Goal: Task Accomplishment & Management: Complete application form

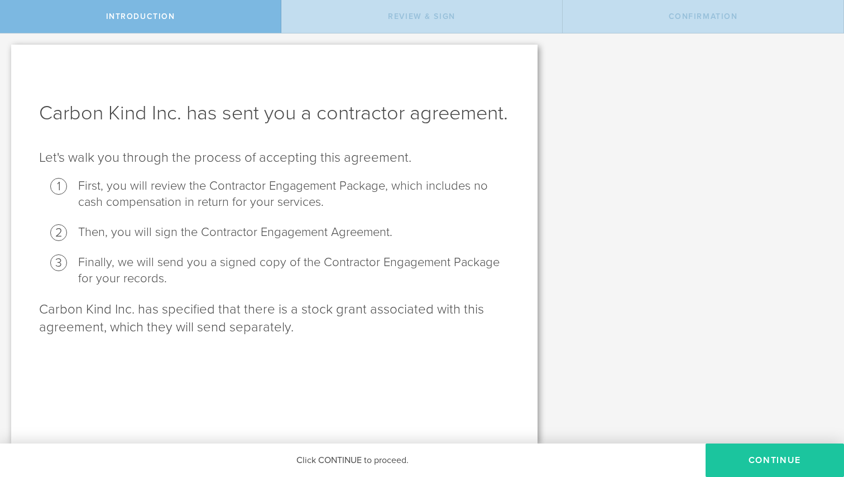
click at [788, 457] on button "Continue" at bounding box center [775, 461] width 138 height 34
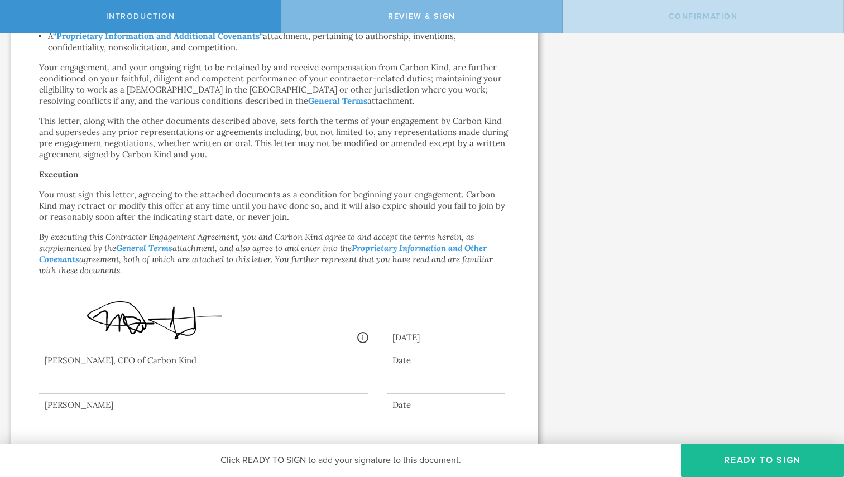
scroll to position [737, 0]
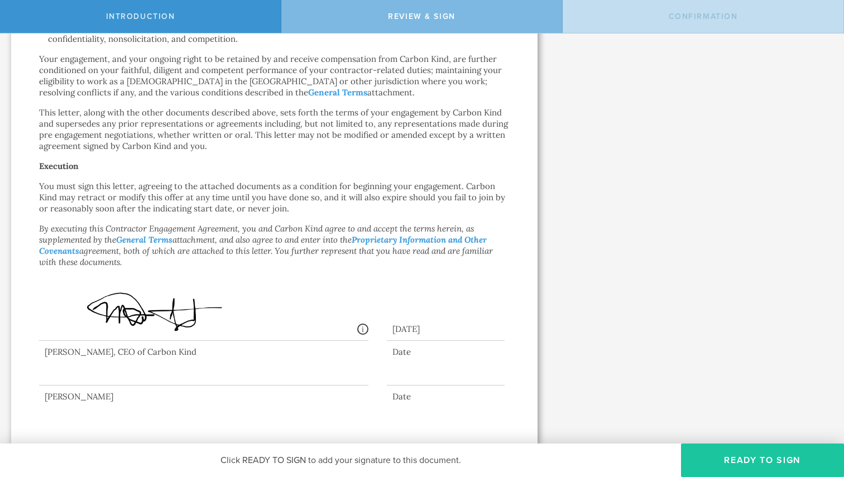
click at [759, 471] on button "Ready to Sign" at bounding box center [762, 461] width 163 height 34
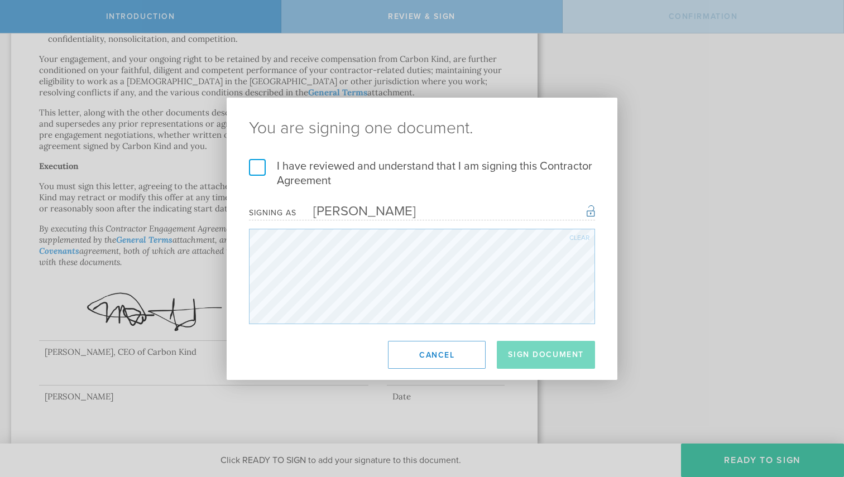
click at [251, 164] on label "I have reviewed and understand that I am signing this Contractor Agreement" at bounding box center [422, 173] width 346 height 29
click at [0, 0] on input "I have reviewed and understand that I am signing this Contractor Agreement" at bounding box center [0, 0] width 0 height 0
click at [569, 356] on button "Sign Document" at bounding box center [546, 355] width 98 height 28
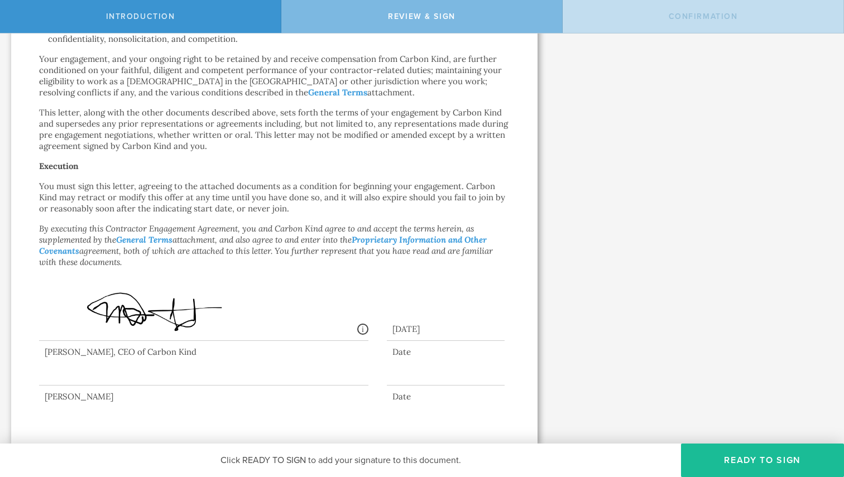
scroll to position [0, 0]
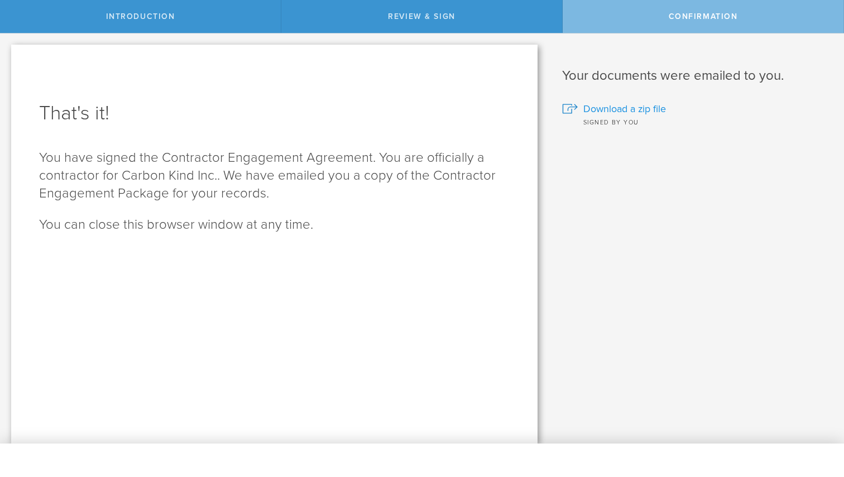
click at [648, 108] on span "Download a zip file" at bounding box center [625, 109] width 83 height 15
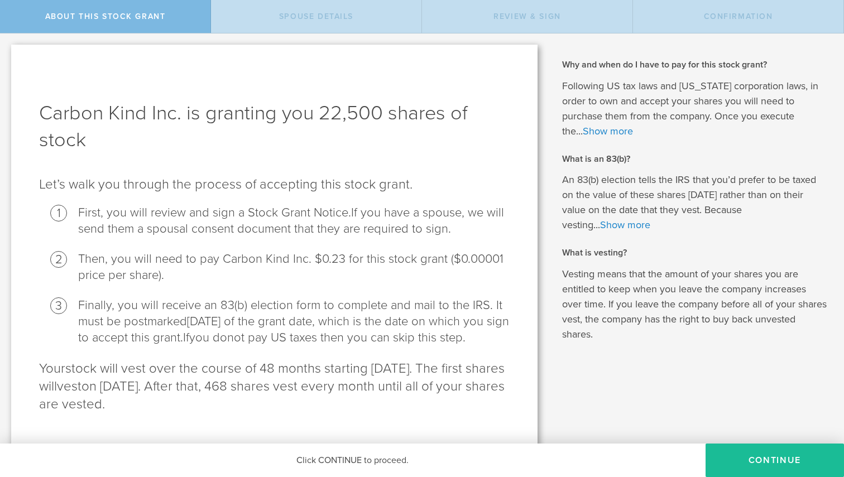
scroll to position [39, 0]
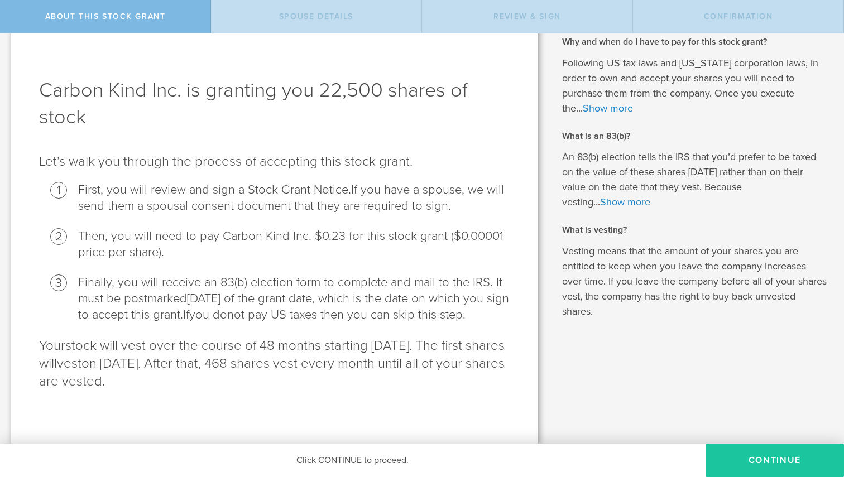
click at [754, 456] on button "CONTINUE" at bounding box center [775, 461] width 138 height 34
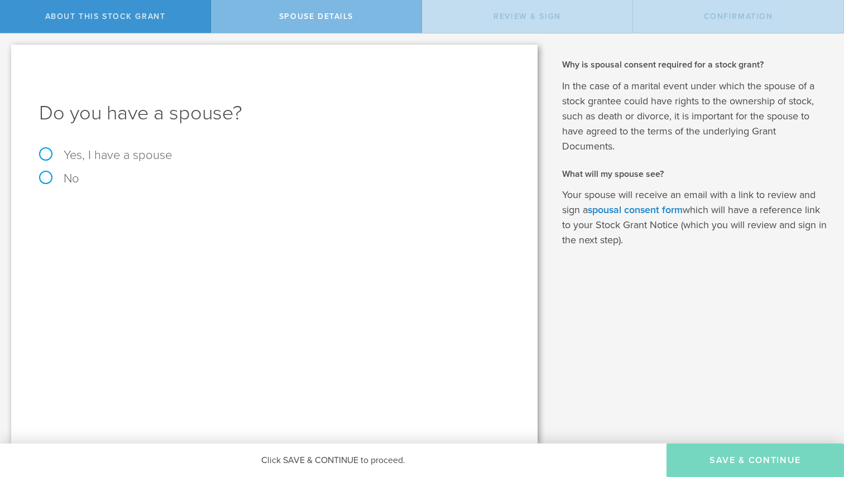
click at [50, 178] on label "No" at bounding box center [274, 179] width 471 height 12
click at [7, 51] on input "No" at bounding box center [3, 43] width 7 height 18
radio input "true"
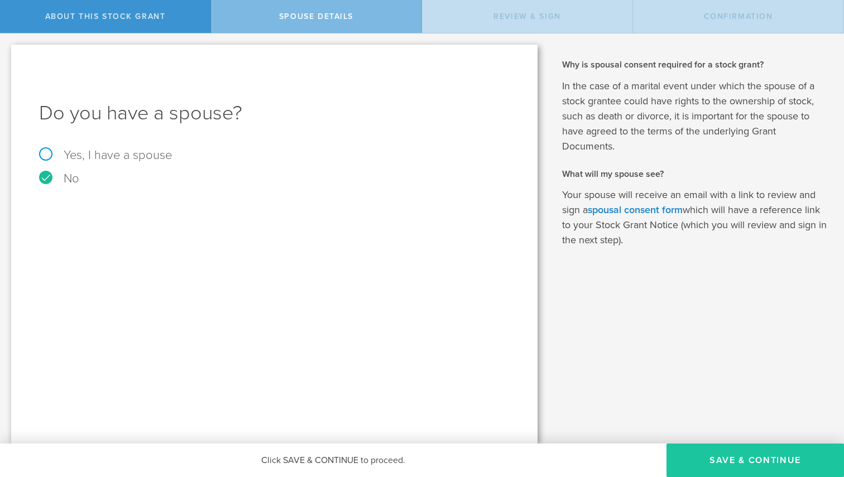
click at [768, 459] on button "Save & Continue" at bounding box center [756, 461] width 178 height 34
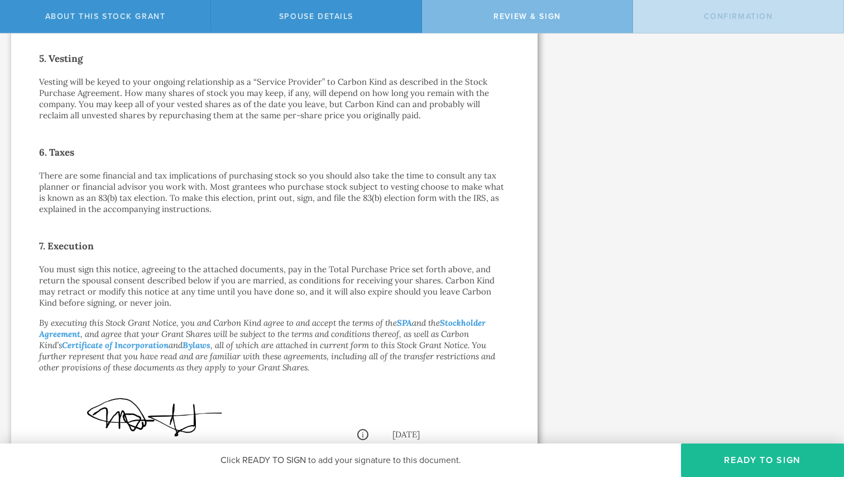
scroll to position [782, 0]
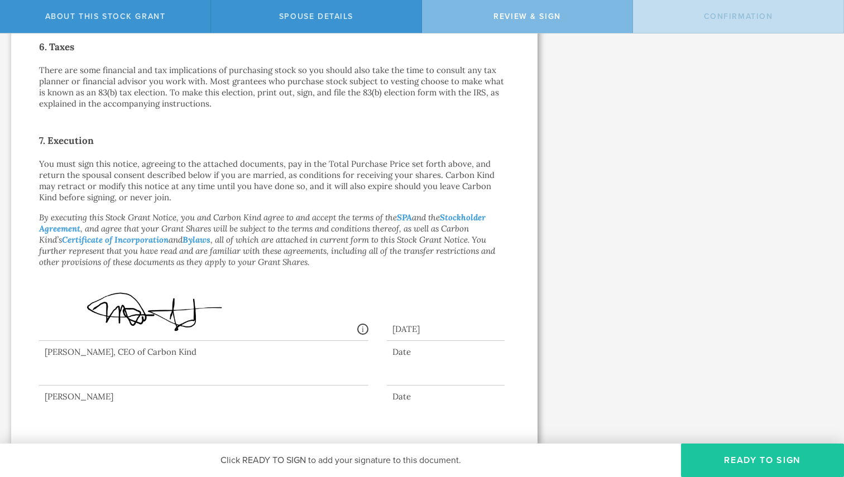
click at [752, 467] on button "Ready to Sign" at bounding box center [762, 461] width 163 height 34
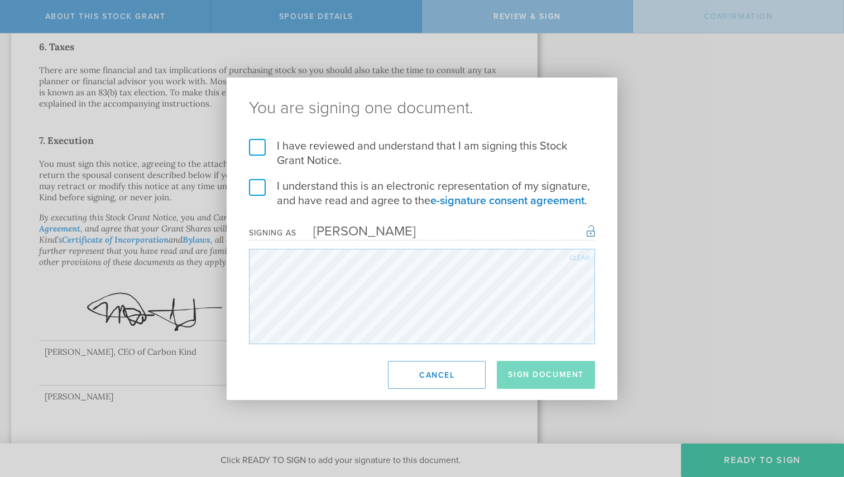
click at [258, 187] on label "I understand this is an electronic representation of my signature, and have rea…" at bounding box center [422, 193] width 346 height 29
click at [0, 0] on input "I understand this is an electronic representation of my signature, and have rea…" at bounding box center [0, 0] width 0 height 0
click at [257, 144] on label "I have reviewed and understand that I am signing this Stock Grant Notice." at bounding box center [422, 153] width 346 height 29
click at [0, 0] on input "I have reviewed and understand that I am signing this Stock Grant Notice." at bounding box center [0, 0] width 0 height 0
click at [542, 380] on button "Sign Document" at bounding box center [546, 375] width 98 height 28
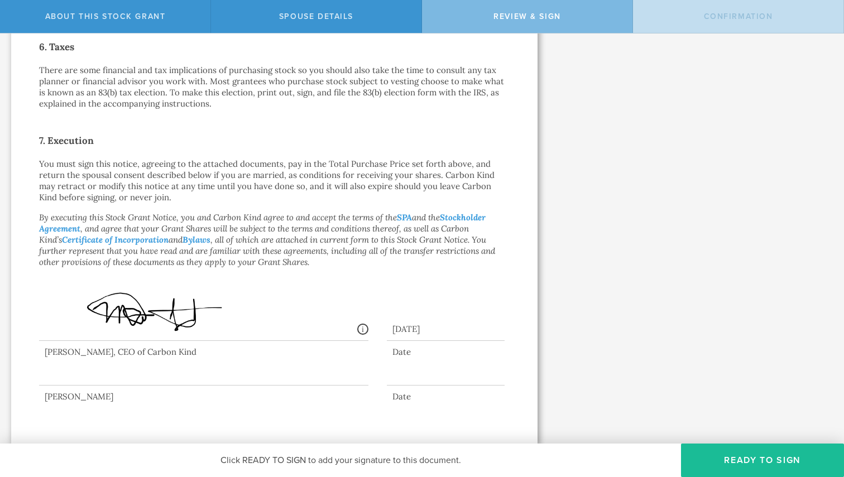
scroll to position [0, 0]
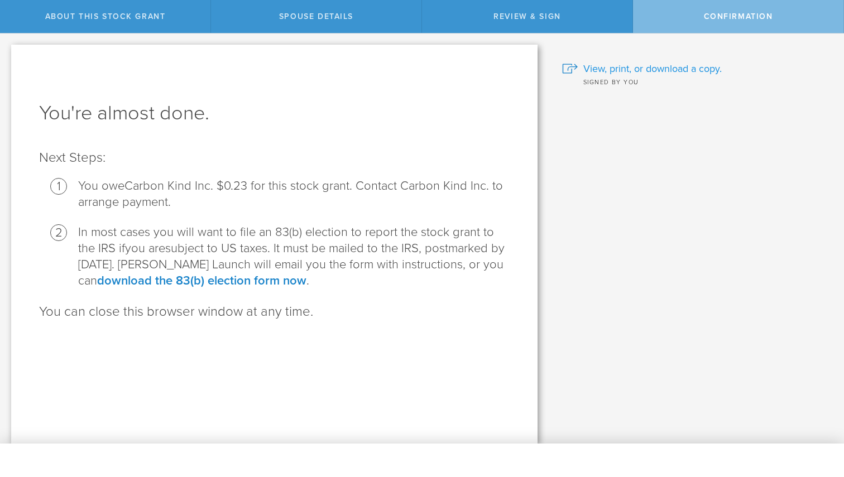
click at [704, 66] on span "View, print, or download a copy." at bounding box center [653, 68] width 138 height 15
